Goal: Transaction & Acquisition: Purchase product/service

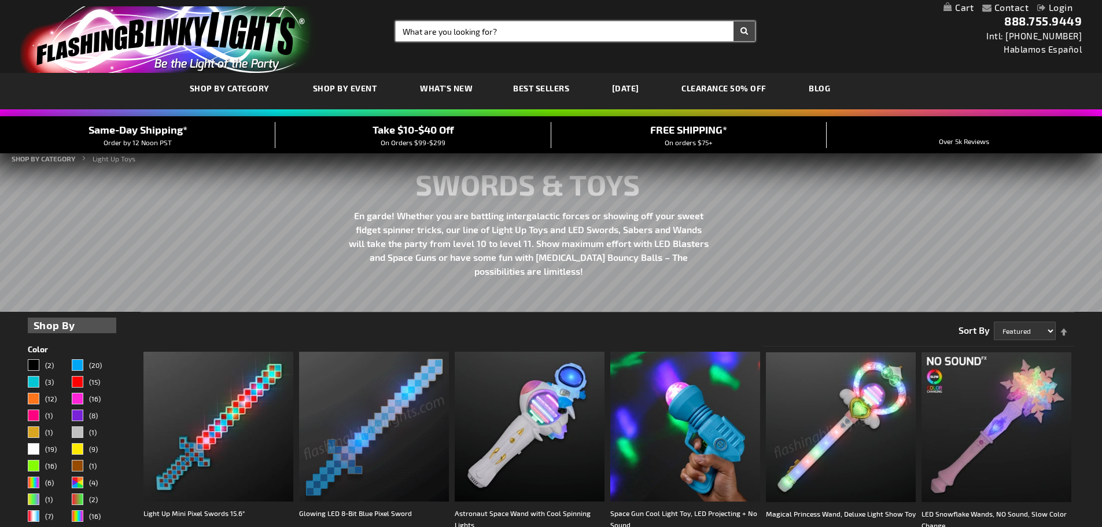
click at [562, 36] on input "Search" at bounding box center [575, 31] width 359 height 20
type input "wings"
click at [734, 21] on button "Search" at bounding box center [744, 31] width 21 height 20
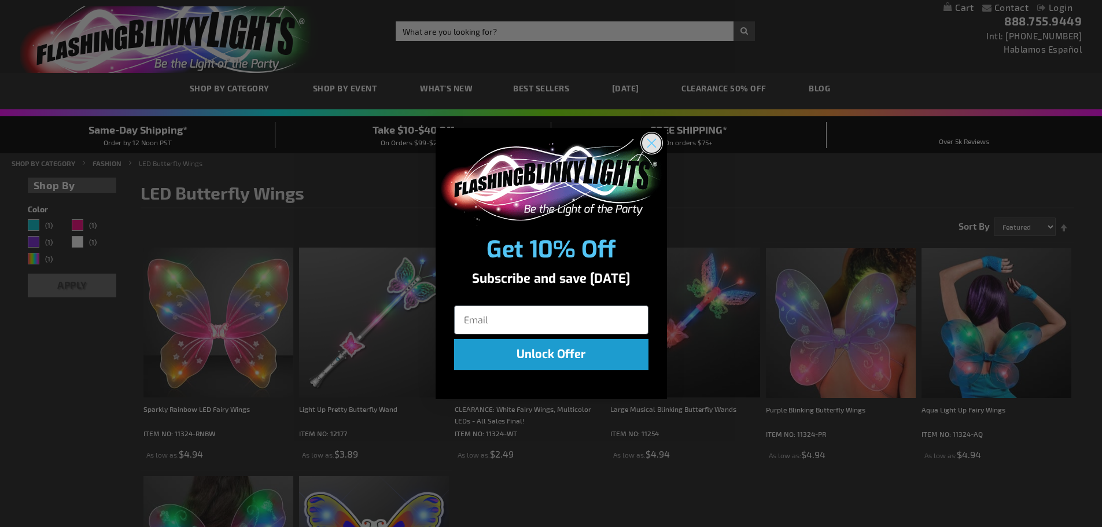
click at [653, 146] on circle "Close dialog" at bounding box center [651, 143] width 19 height 19
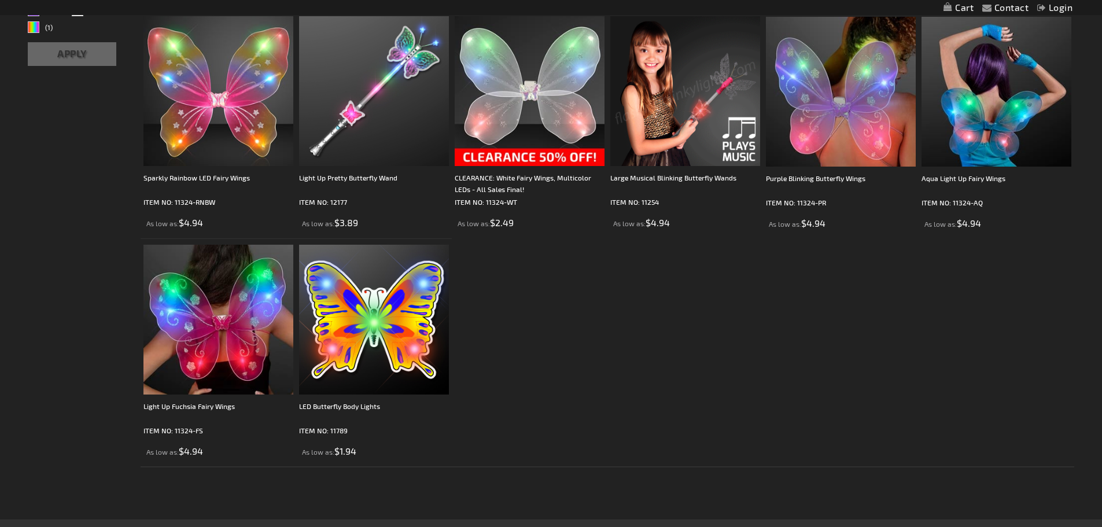
scroll to position [174, 0]
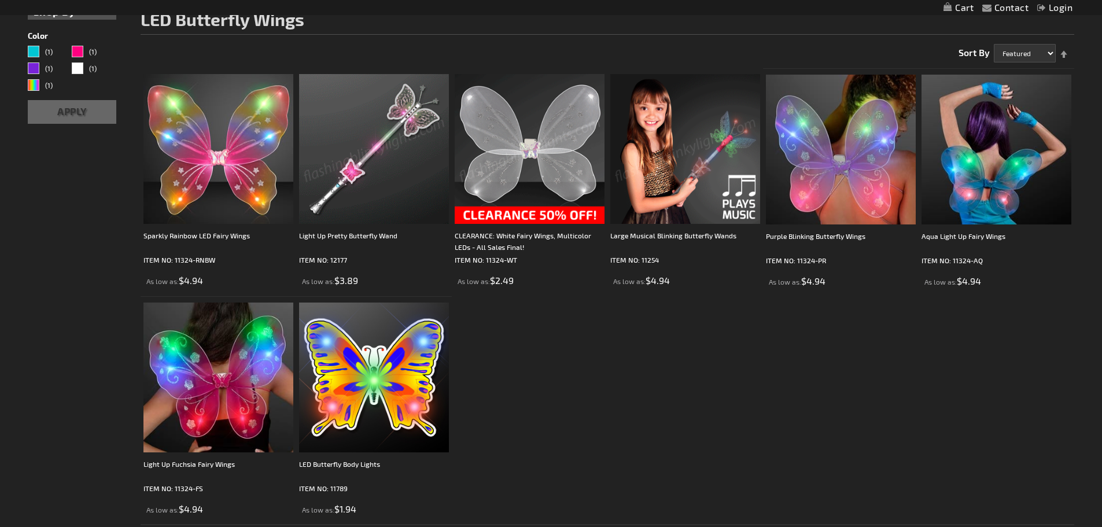
click at [557, 151] on img at bounding box center [530, 149] width 150 height 150
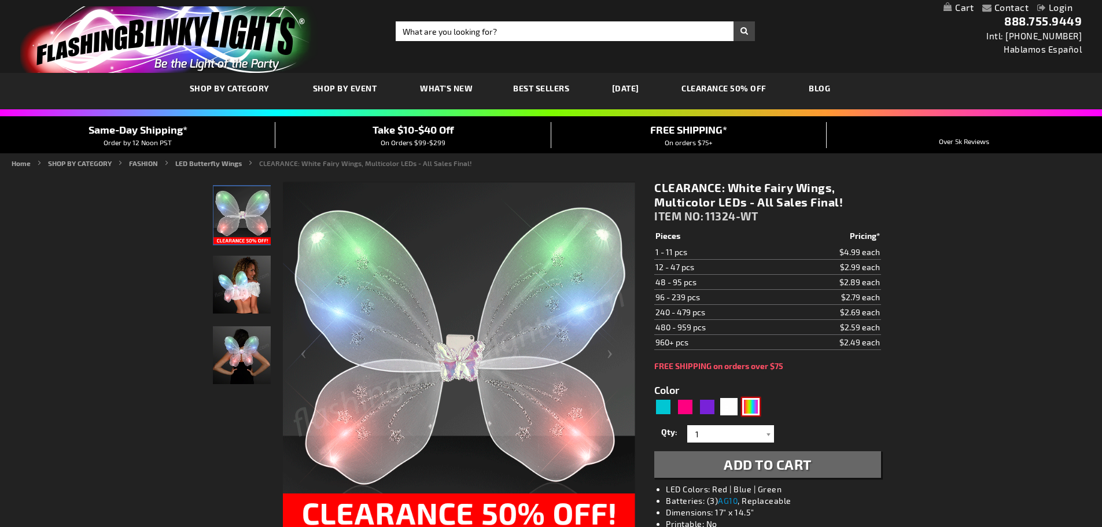
click at [751, 404] on div "Multicolor" at bounding box center [750, 406] width 17 height 17
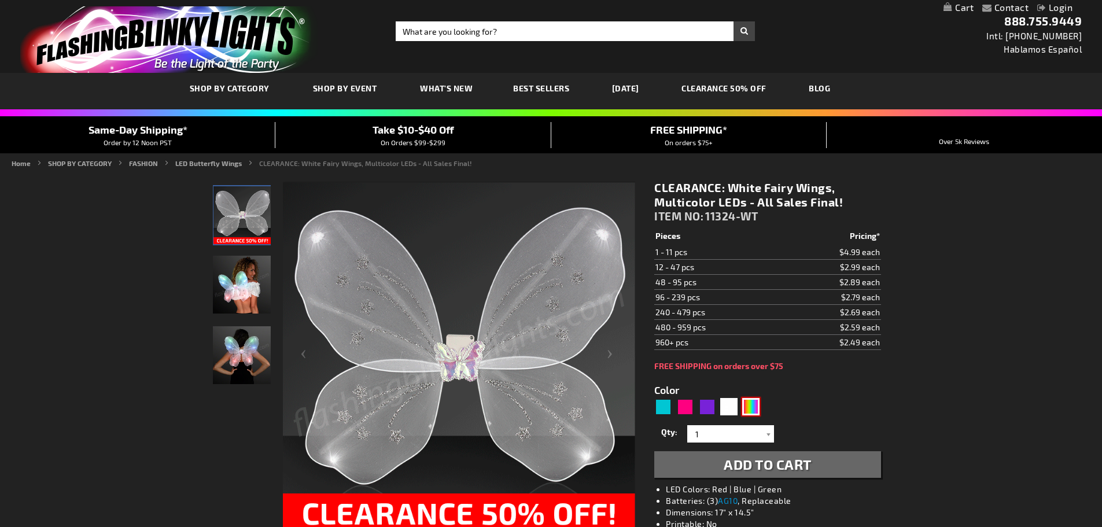
type input "5659"
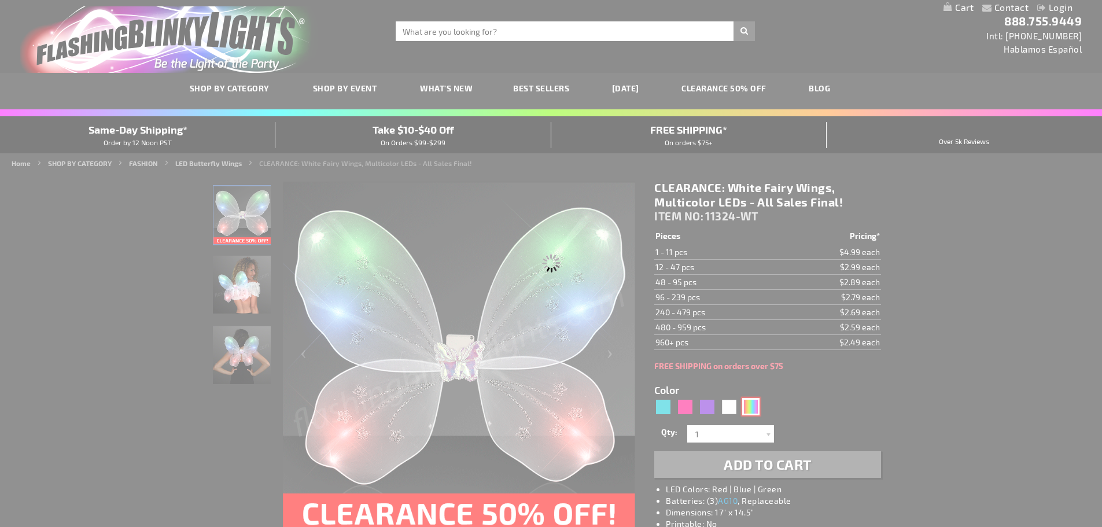
type input "11324-RNBW"
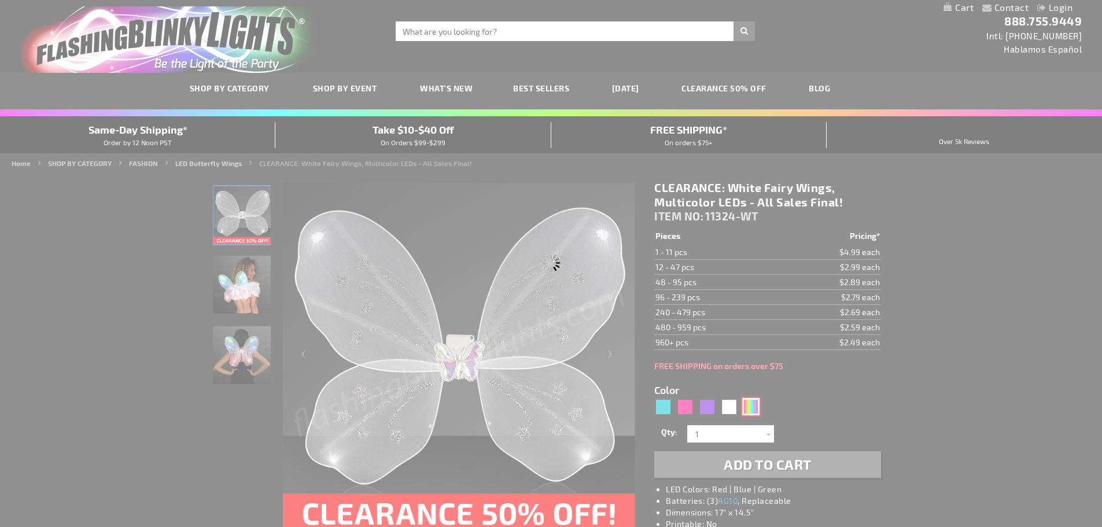
type input "Customize - Sparkly Rainbow LED Fairy Wings - ITEM NO: 11324-RNBW"
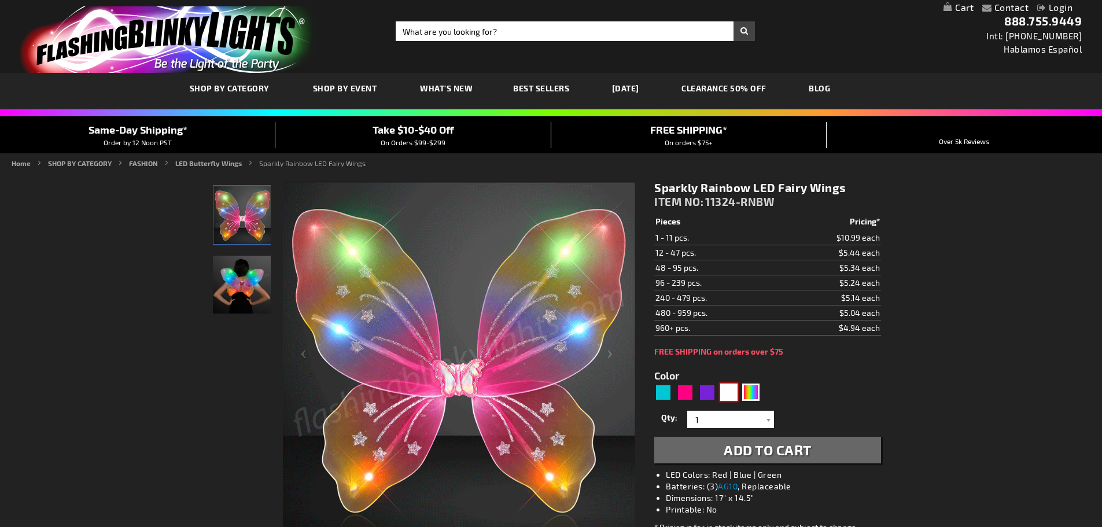
click at [725, 392] on div "White" at bounding box center [728, 392] width 17 height 17
type input "5646"
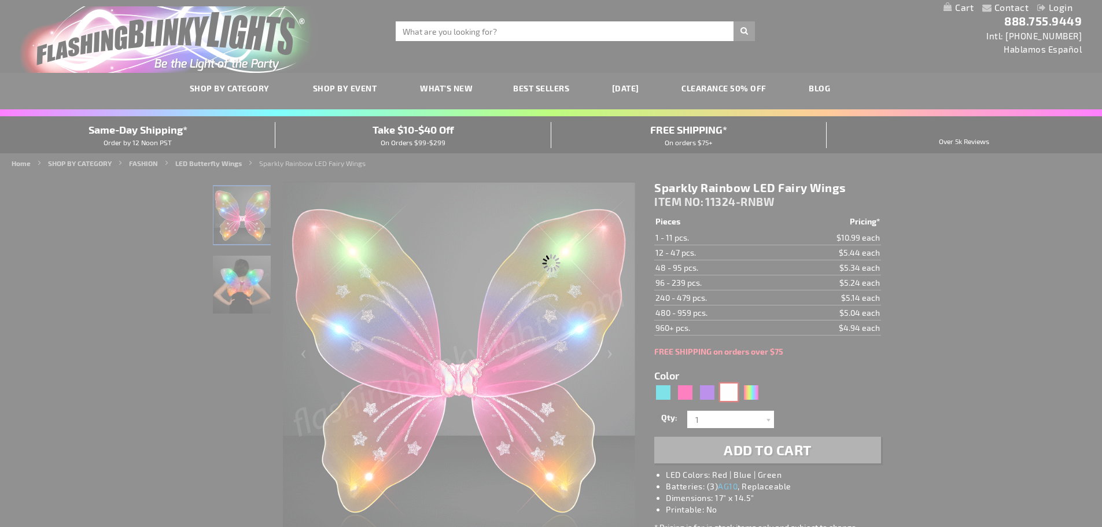
type input "11324-WT"
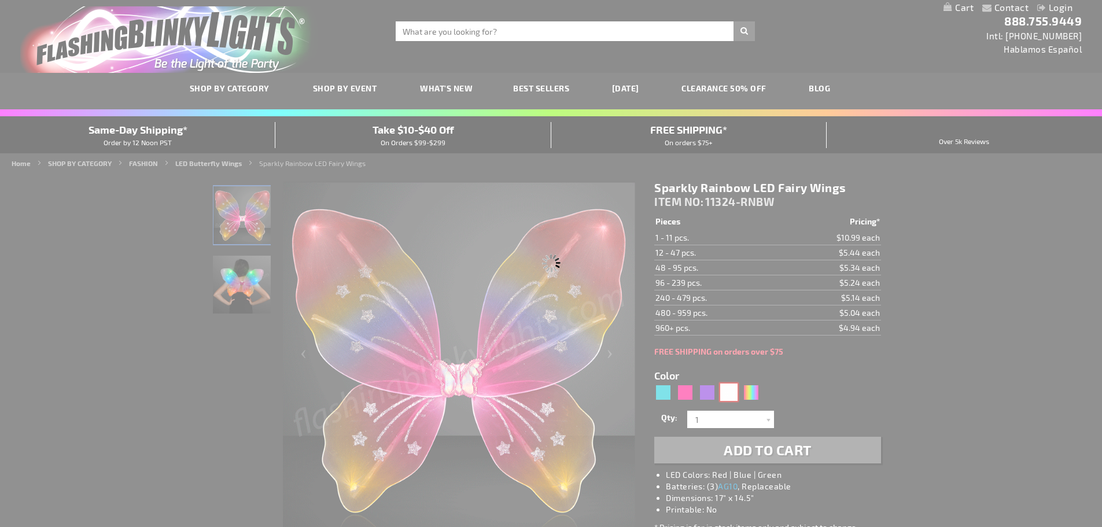
type input "Customize - CLEARANCE: White Fairy Wings, Multicolor LEDs - All Sales Final! - …"
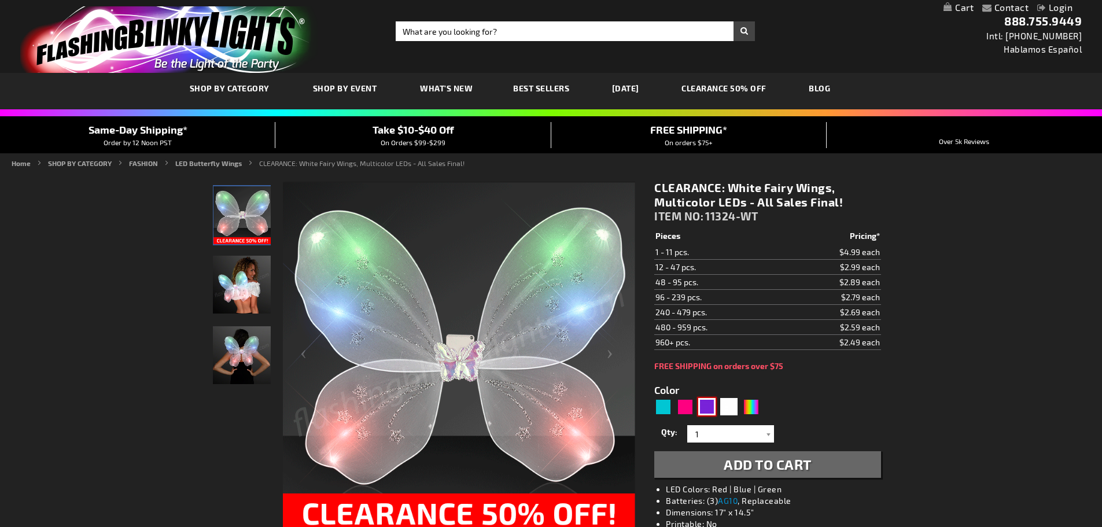
click at [712, 410] on div "Purple" at bounding box center [706, 406] width 17 height 17
type input "5640"
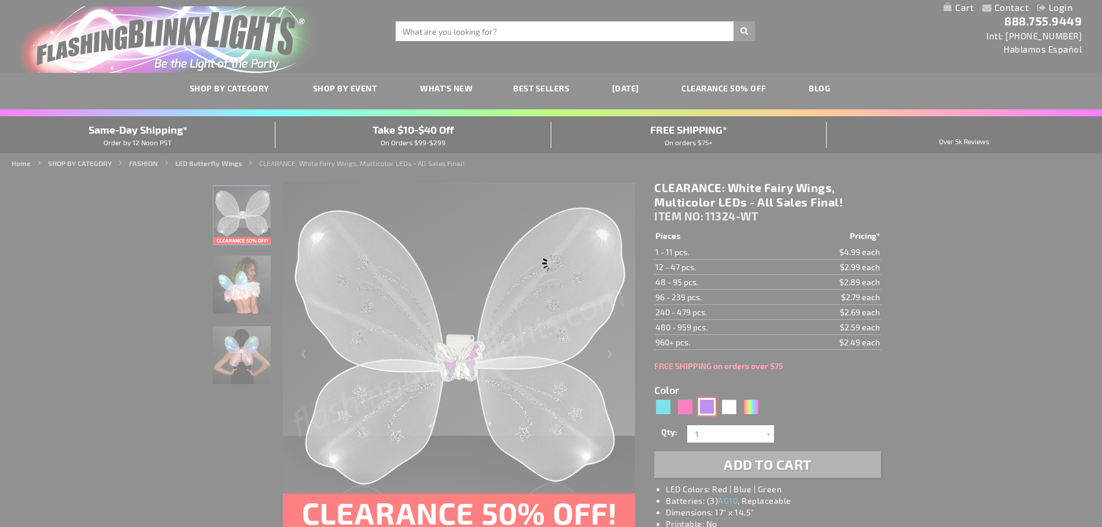
type input "11324-PR"
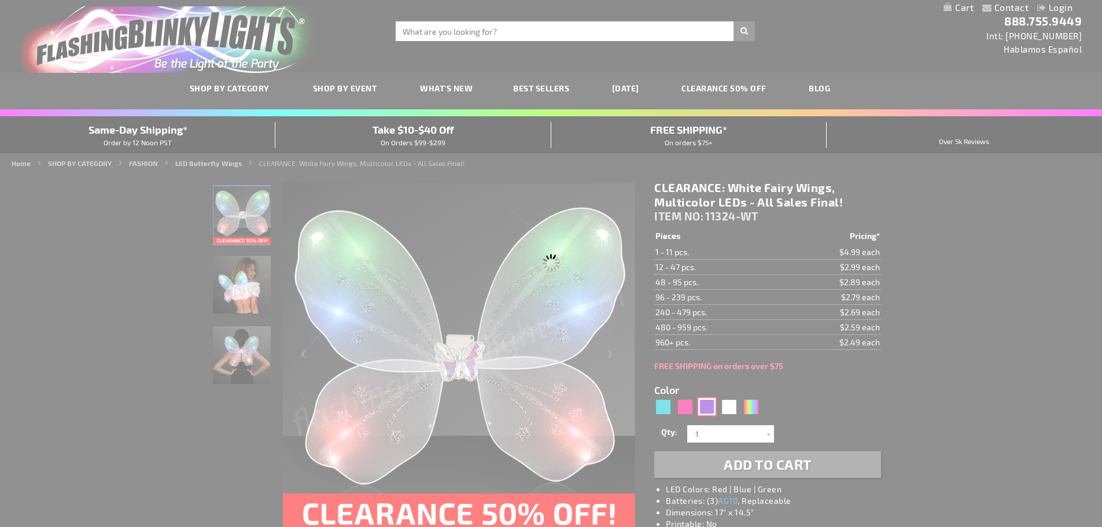
type input "Customize - Purple Blinking Butterfly Wings - ITEM NO: 11324-PR"
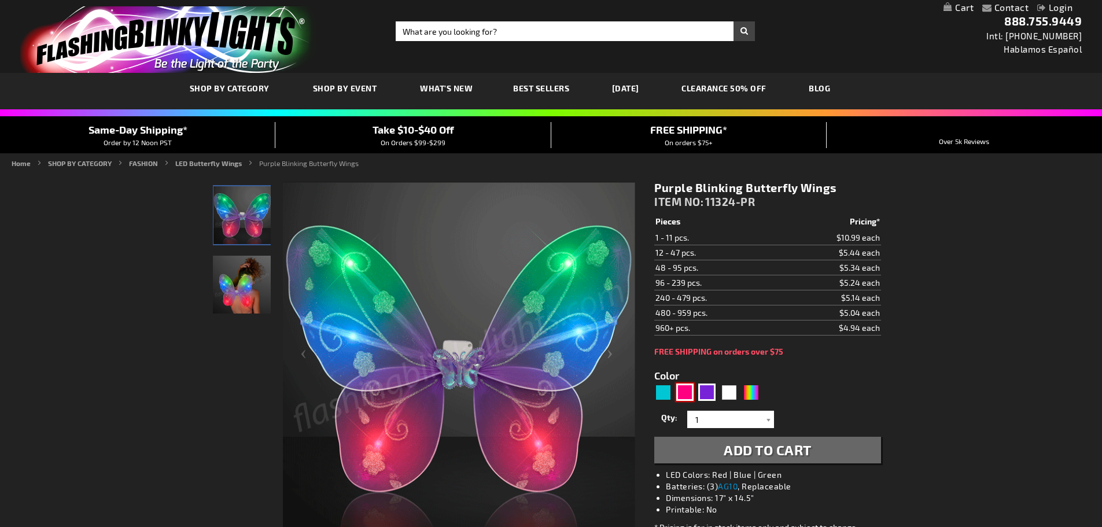
click at [684, 398] on div "Fuchsia" at bounding box center [684, 392] width 17 height 17
type input "5669"
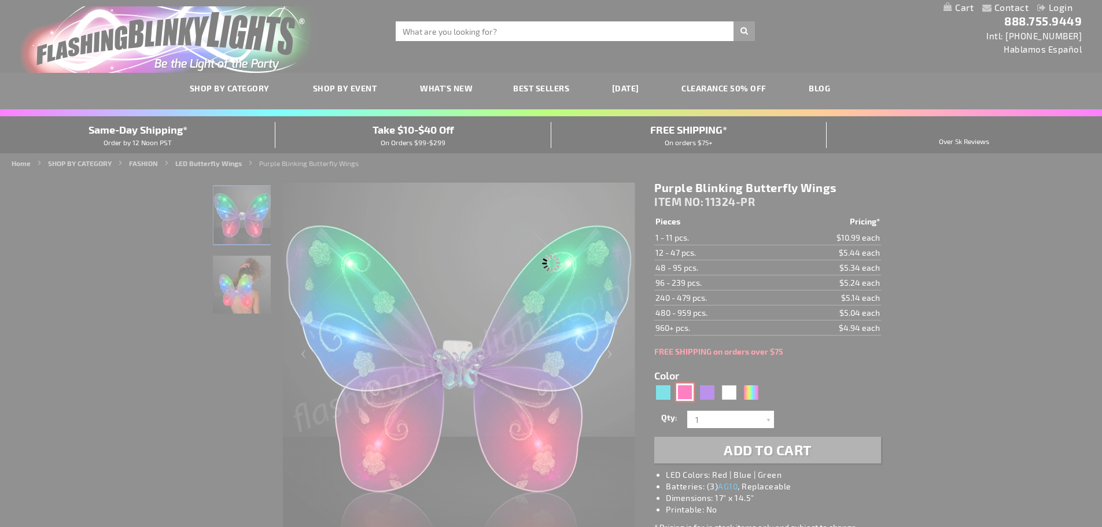
type input "11324-FS"
type input "Customize - Light Up Fuchsia Fairy Wings - ITEM NO: 11324-FS"
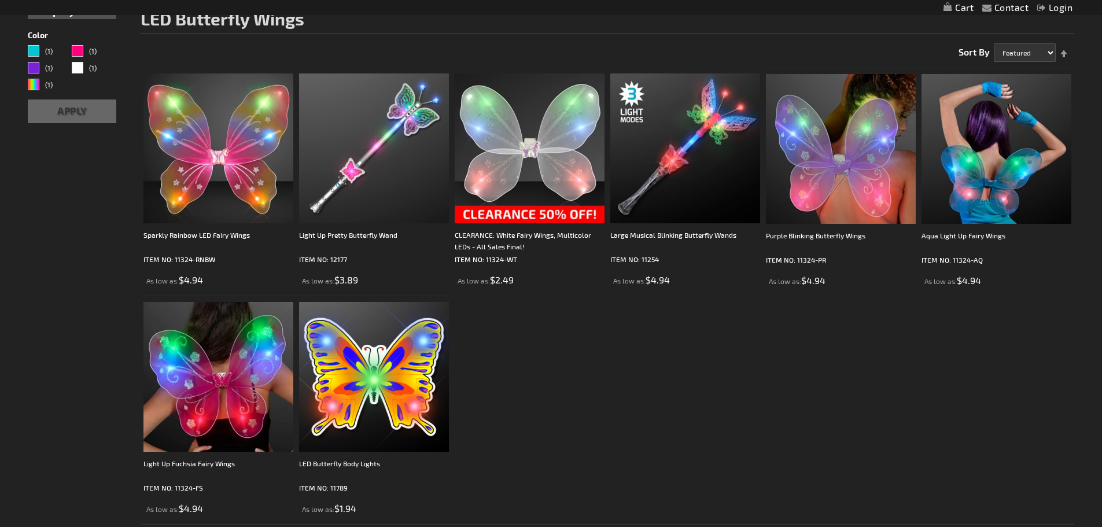
scroll to position [174, 0]
